Goal: Check status: Check status

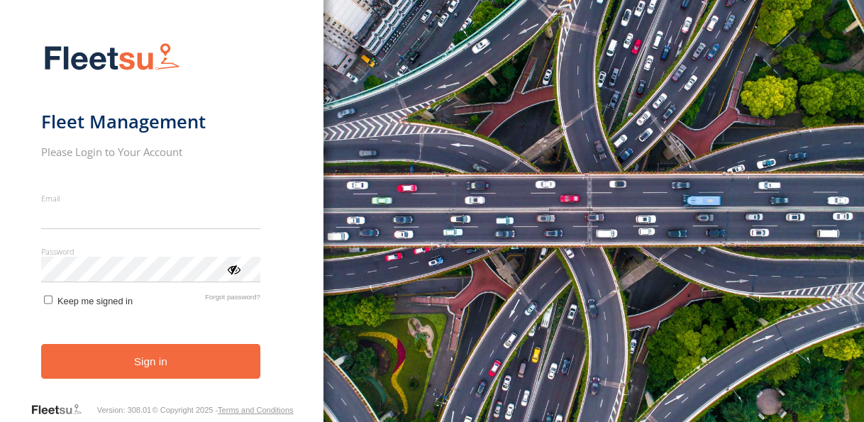
type input "**********"
click at [178, 370] on button "Sign in" at bounding box center [150, 361] width 219 height 35
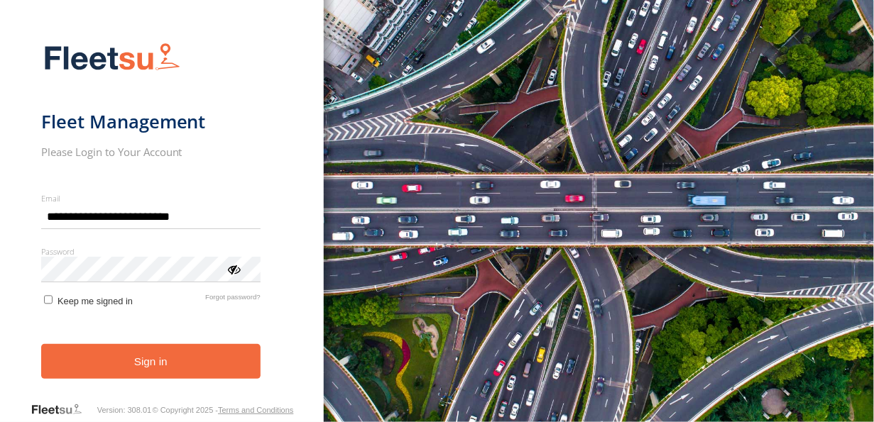
click at [178, 370] on button "Sign in" at bounding box center [150, 361] width 219 height 35
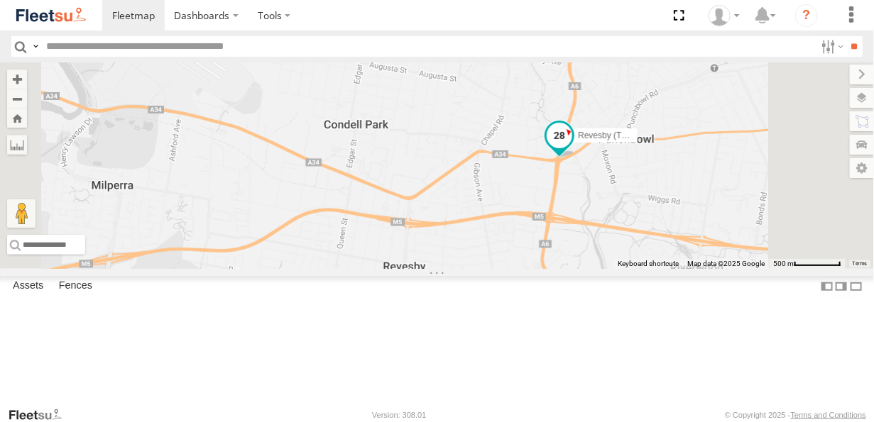
click at [572, 148] on span at bounding box center [559, 136] width 26 height 26
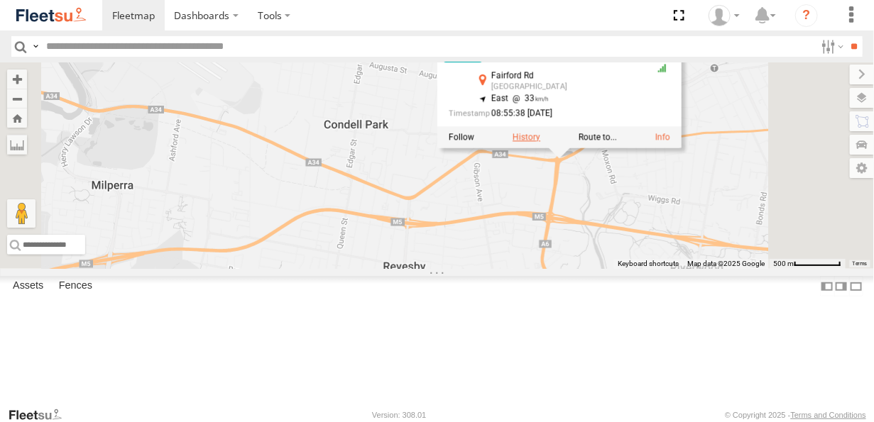
click at [540, 142] on label at bounding box center [526, 137] width 28 height 10
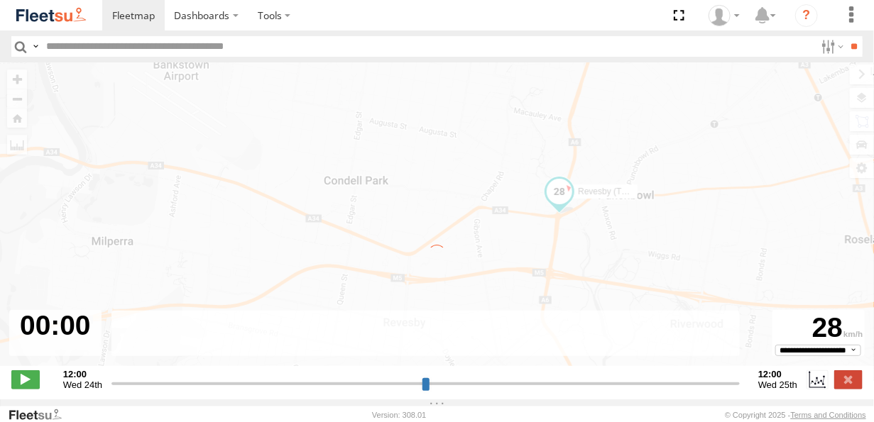
type input "**********"
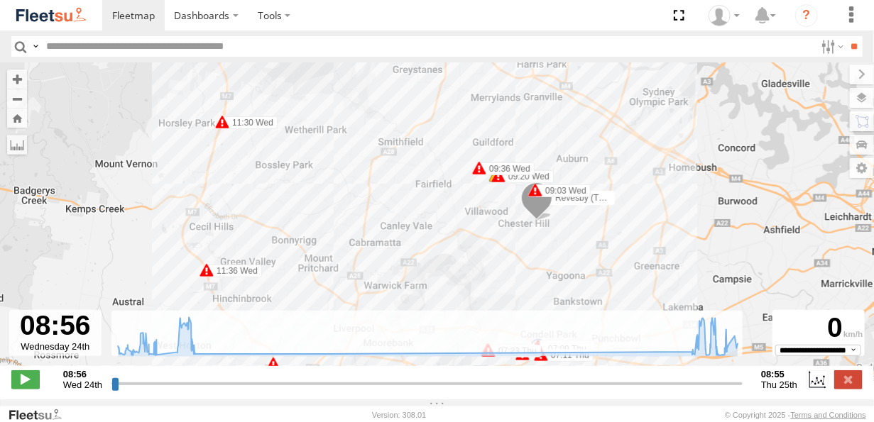
drag, startPoint x: 483, startPoint y: 138, endPoint x: 471, endPoint y: 232, distance: 95.2
click at [471, 232] on div "Revesby (T07 - [PERSON_NAME]) 09:27 Wed 09:55 Wed 10:23 Wed 11:03 Wed 11:06 Wed…" at bounding box center [437, 221] width 874 height 319
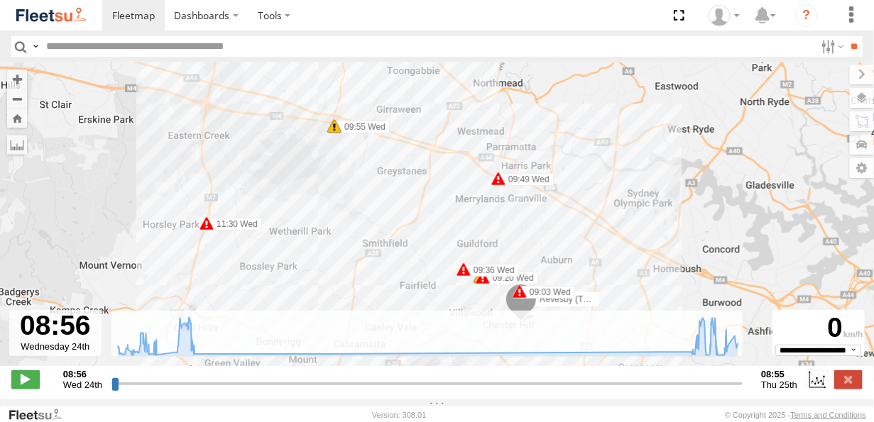
click at [330, 132] on span at bounding box center [334, 126] width 14 height 14
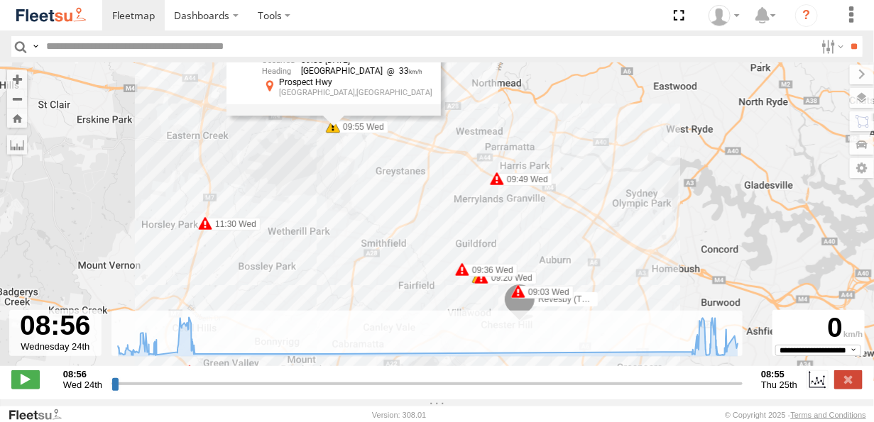
drag, startPoint x: 356, startPoint y: 183, endPoint x: 352, endPoint y: 169, distance: 14.6
click at [352, 169] on div "Revesby (T07 - [PERSON_NAME]) 09:27 Wed 09:55 Wed 10:23 Wed 11:03 Wed 11:06 Wed…" at bounding box center [437, 221] width 874 height 319
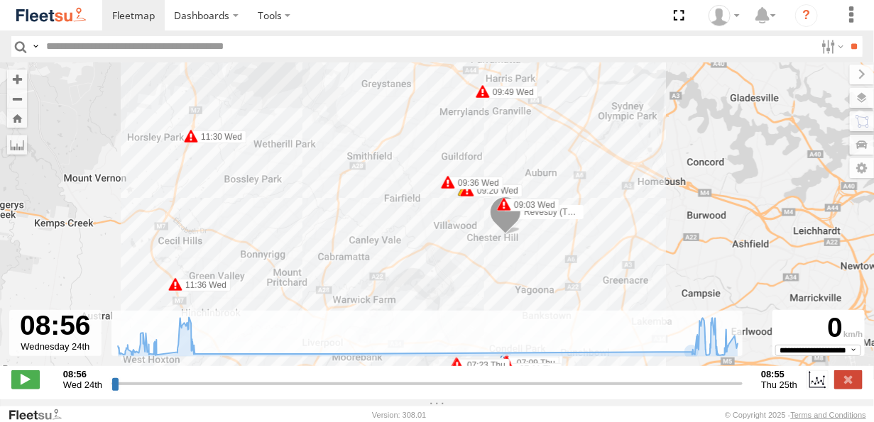
drag, startPoint x: 528, startPoint y: 295, endPoint x: 468, endPoint y: 140, distance: 165.8
click at [469, 141] on div "Revesby (T07 - [PERSON_NAME]) 09:27 Wed 09:55 Wed 10:23 Wed 11:03 Wed 11:06 Wed…" at bounding box center [437, 221] width 874 height 319
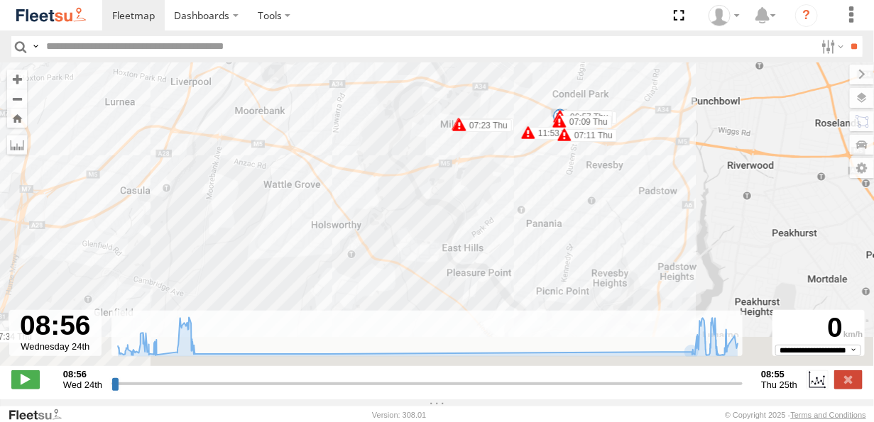
drag, startPoint x: 365, startPoint y: 231, endPoint x: 527, endPoint y: 129, distance: 190.8
click at [527, 128] on div "Revesby (T07 - [PERSON_NAME]) 09:27 Wed 09:55 Wed 10:23 Wed 11:03 Wed 11:06 Wed…" at bounding box center [437, 221] width 874 height 319
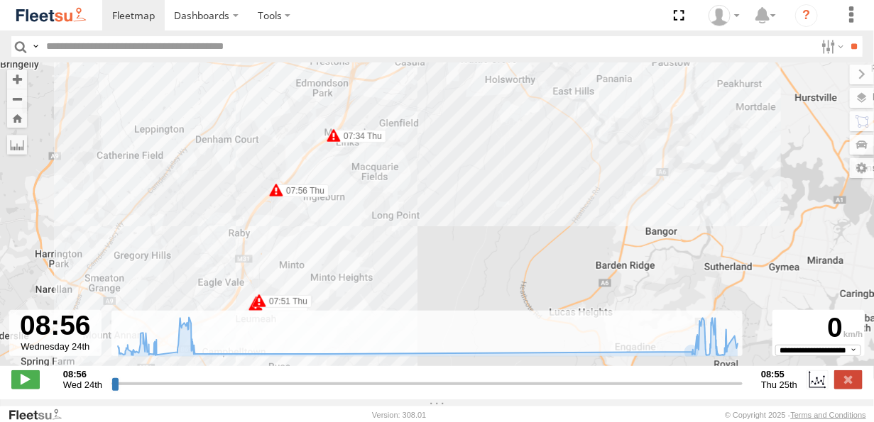
drag, startPoint x: 370, startPoint y: 244, endPoint x: 419, endPoint y: 141, distance: 114.3
click at [419, 141] on div "Revesby (T07 - [PERSON_NAME]) 09:27 Wed 09:55 Wed 10:23 Wed 11:03 Wed 11:06 Wed…" at bounding box center [437, 221] width 874 height 319
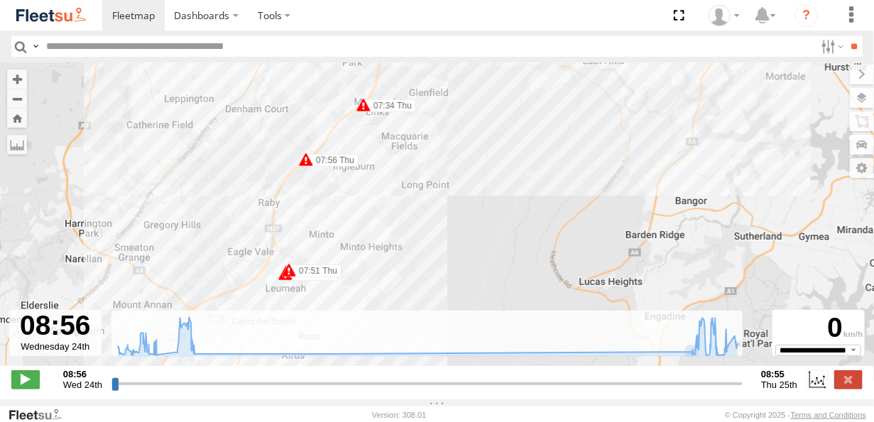
drag, startPoint x: 390, startPoint y: 213, endPoint x: 400, endPoint y: 251, distance: 39.6
click at [400, 251] on div "Revesby (T07 - [PERSON_NAME]) 09:27 Wed 09:55 Wed 10:23 Wed 11:03 Wed 11:06 Wed…" at bounding box center [437, 221] width 874 height 319
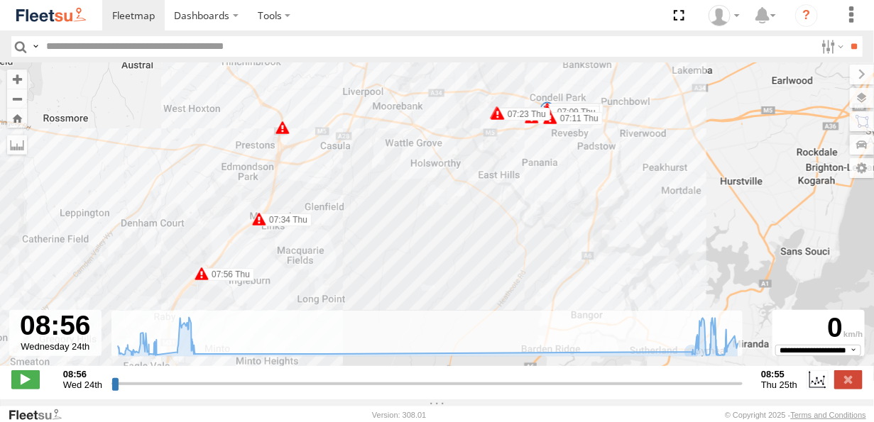
drag, startPoint x: 451, startPoint y: 194, endPoint x: 359, endPoint y: 259, distance: 113.0
click at [359, 259] on div "Revesby (T07 - [PERSON_NAME]) 09:27 Wed 09:55 Wed 10:23 Wed 11:03 Wed 11:06 Wed…" at bounding box center [437, 221] width 874 height 319
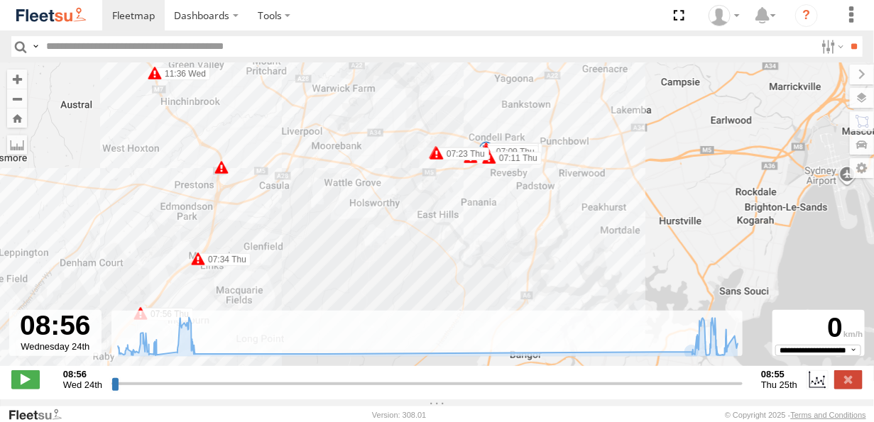
drag, startPoint x: 469, startPoint y: 202, endPoint x: 411, endPoint y: 233, distance: 66.4
click at [415, 234] on div "Revesby (T07 - [PERSON_NAME]) 09:27 Wed 09:55 Wed 10:23 Wed 11:03 Wed 11:06 Wed…" at bounding box center [437, 221] width 874 height 319
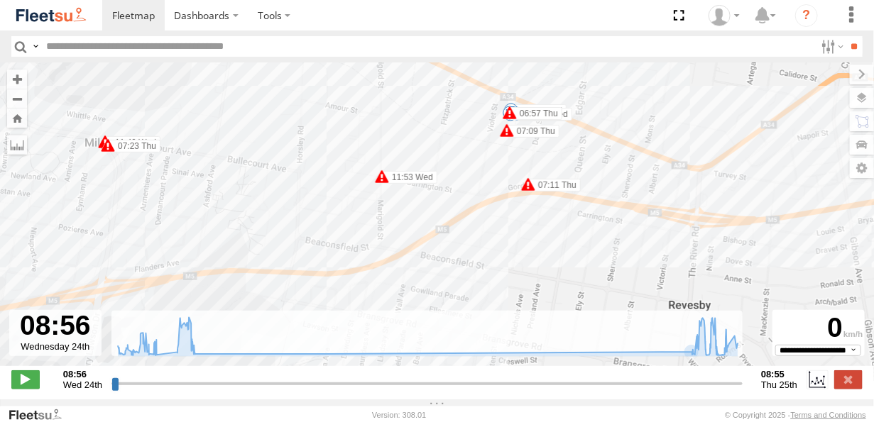
drag, startPoint x: 499, startPoint y: 143, endPoint x: 368, endPoint y: 233, distance: 158.7
click at [370, 233] on div "Revesby (T07 - [PERSON_NAME]) 09:27 Wed 09:55 Wed 10:23 Wed 11:03 Wed 11:06 Wed…" at bounding box center [437, 221] width 874 height 319
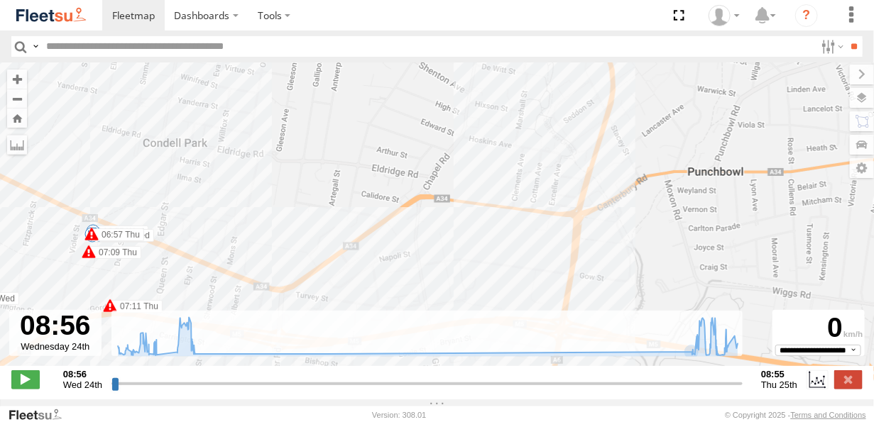
drag, startPoint x: 177, startPoint y: 176, endPoint x: 240, endPoint y: 99, distance: 99.3
click at [240, 99] on div "Revesby (T07 - [PERSON_NAME]) 09:27 Wed 09:55 Wed 10:23 Wed 11:03 Wed 11:06 Wed…" at bounding box center [437, 221] width 874 height 319
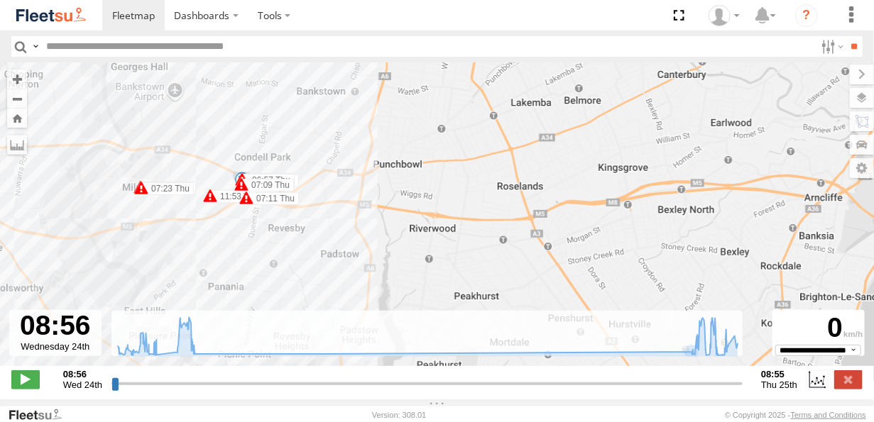
drag, startPoint x: 270, startPoint y: 150, endPoint x: 268, endPoint y: 189, distance: 38.4
click at [268, 187] on label "06:57 Thu" at bounding box center [268, 180] width 53 height 13
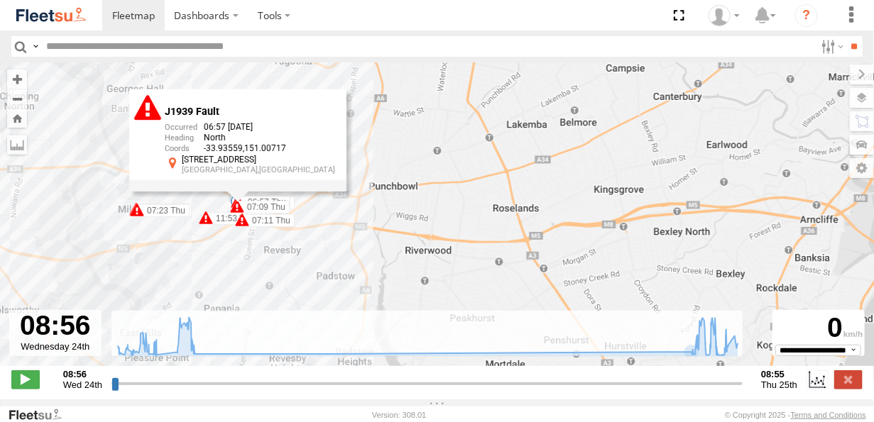
drag, startPoint x: 119, startPoint y: 145, endPoint x: 111, endPoint y: 170, distance: 26.3
click at [109, 172] on div "Revesby (T07 - [PERSON_NAME]) 09:27 Wed 09:55 Wed 10:23 Wed 11:03 Wed 11:06 Wed…" at bounding box center [437, 221] width 874 height 319
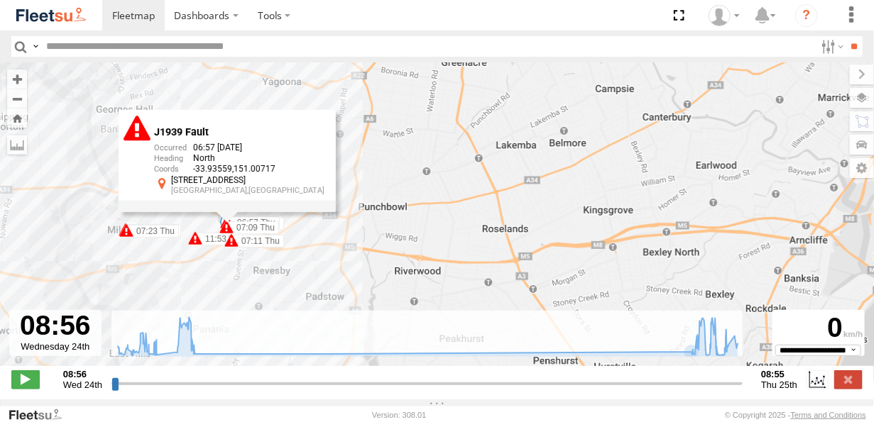
click at [127, 148] on div "Revesby (T07 - [PERSON_NAME]) 09:27 Wed 09:55 Wed 10:23 Wed 11:03 Wed 11:06 Wed…" at bounding box center [437, 221] width 874 height 319
click at [209, 91] on div "Revesby (T07 - [PERSON_NAME]) 09:27 Wed 09:55 Wed 10:23 Wed 11:03 Wed 11:06 Wed…" at bounding box center [437, 221] width 874 height 319
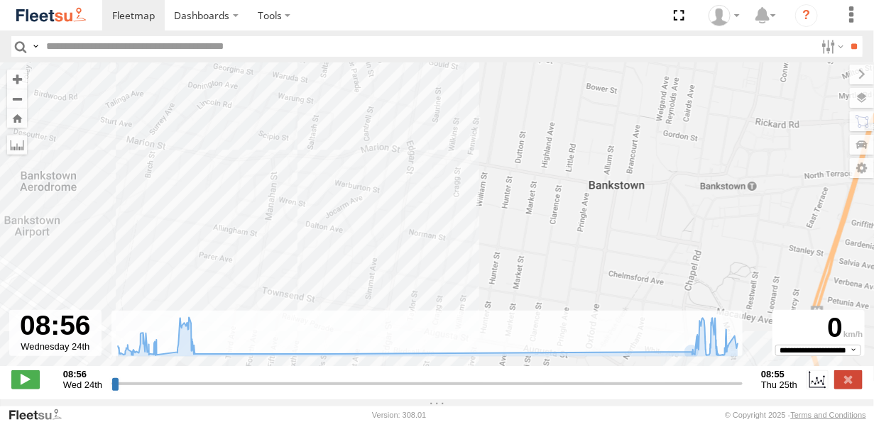
drag, startPoint x: 213, startPoint y: 128, endPoint x: 245, endPoint y: 222, distance: 99.0
click at [245, 221] on div "Revesby (T07 - [PERSON_NAME]) 09:27 Wed 09:55 Wed 10:23 Wed 11:03 Wed 11:06 Wed…" at bounding box center [437, 221] width 874 height 319
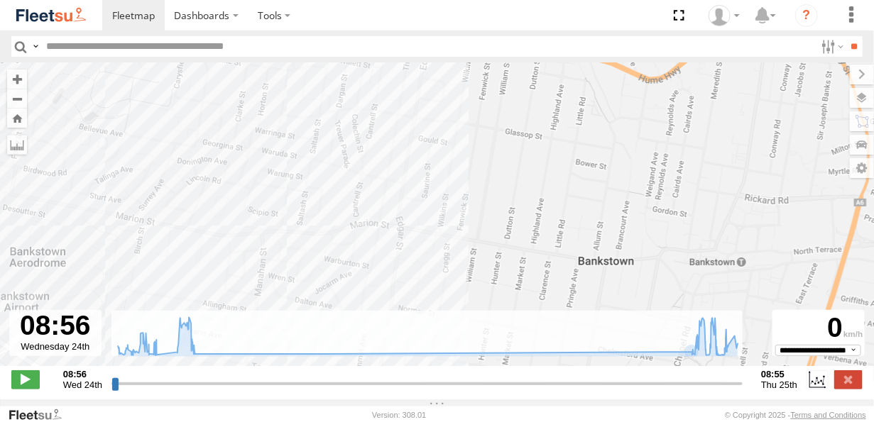
drag, startPoint x: 291, startPoint y: 151, endPoint x: 280, endPoint y: 222, distance: 71.8
click at [269, 238] on div "Revesby (T07 - [PERSON_NAME]) 09:27 Wed 09:55 Wed 10:23 Wed 11:03 Wed 11:06 Wed…" at bounding box center [437, 221] width 874 height 319
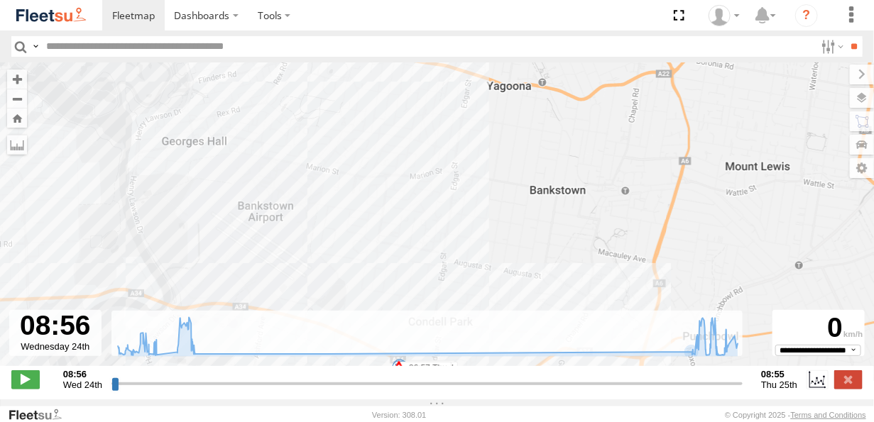
drag, startPoint x: 304, startPoint y: 197, endPoint x: 434, endPoint y: 80, distance: 174.9
click at [434, 80] on div "Revesby (T07 - [PERSON_NAME]) 09:27 Wed 09:55 Wed 10:23 Wed 11:03 Wed 11:06 Wed…" at bounding box center [437, 221] width 874 height 319
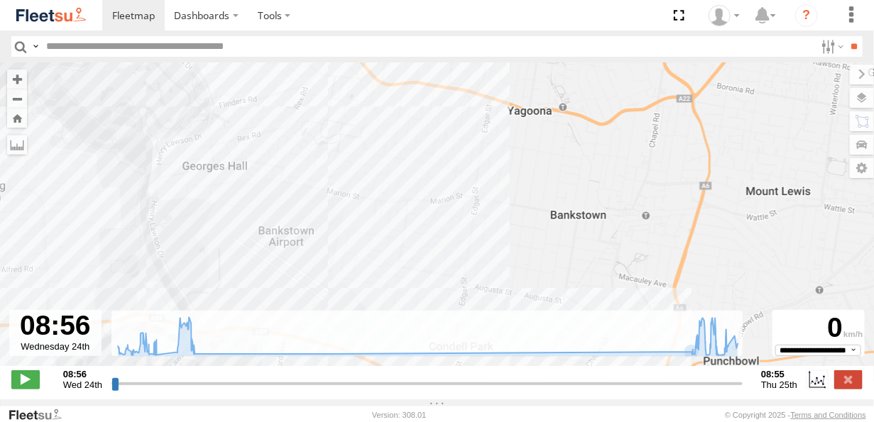
drag, startPoint x: 434, startPoint y: 83, endPoint x: 444, endPoint y: 140, distance: 57.6
click at [444, 140] on div "Revesby (T07 - [PERSON_NAME]) 09:27 Wed 09:55 Wed 10:23 Wed 11:03 Wed 11:06 Wed…" at bounding box center [437, 221] width 874 height 319
